Goal: Check status: Check status

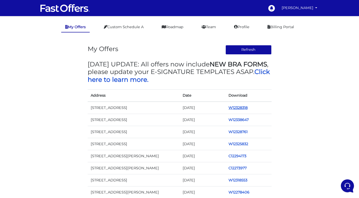
click at [236, 107] on link "W12328318" at bounding box center [238, 108] width 19 height 5
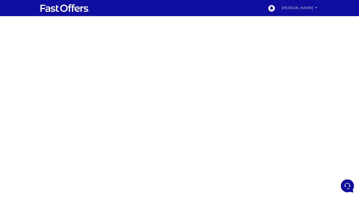
click at [295, 8] on link "[PERSON_NAME]" at bounding box center [300, 8] width 40 height 10
click at [295, 19] on link "My Offers" at bounding box center [299, 20] width 40 height 8
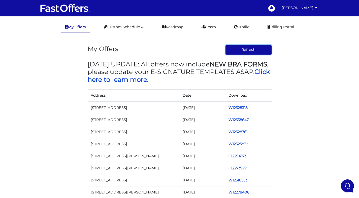
click at [248, 51] on button "Refresh" at bounding box center [249, 50] width 46 height 10
